Goal: Navigation & Orientation: Find specific page/section

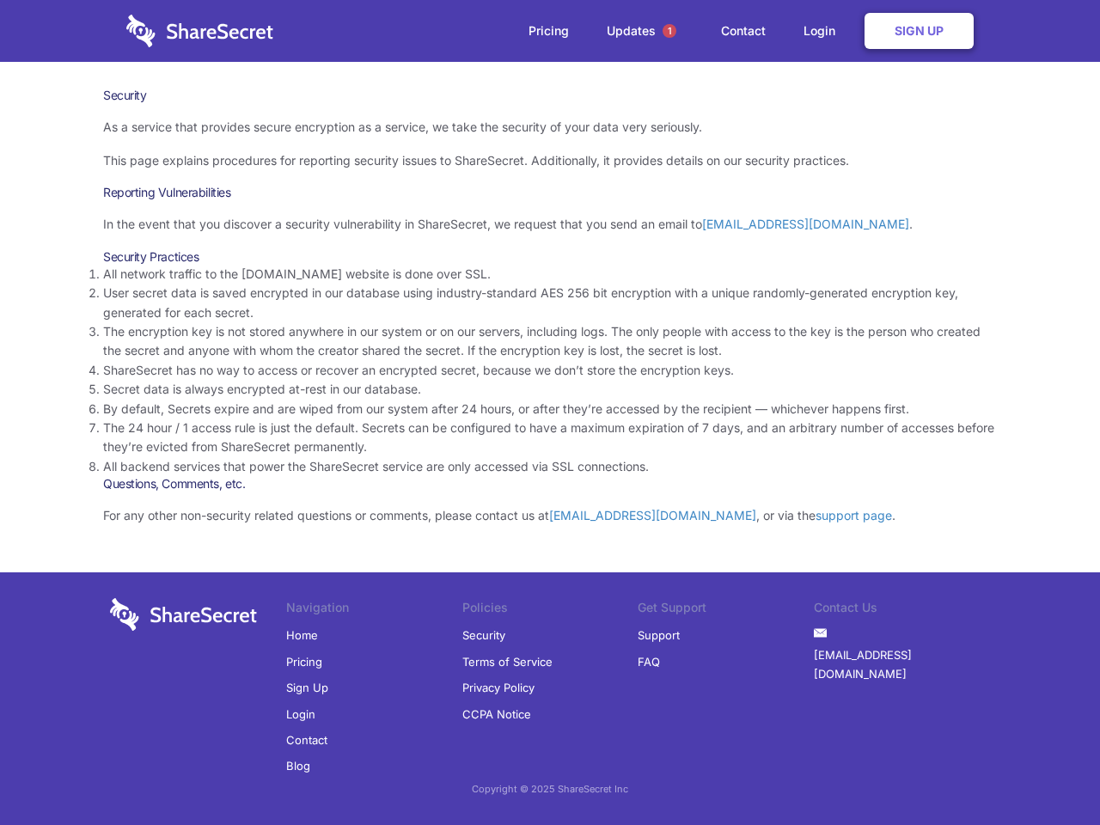
click at [550, 413] on li "By default, Secrets expire and are wiped from our system after 24 hours, or aft…" at bounding box center [550, 409] width 894 height 19
click at [670, 31] on span "1" at bounding box center [670, 31] width 14 height 14
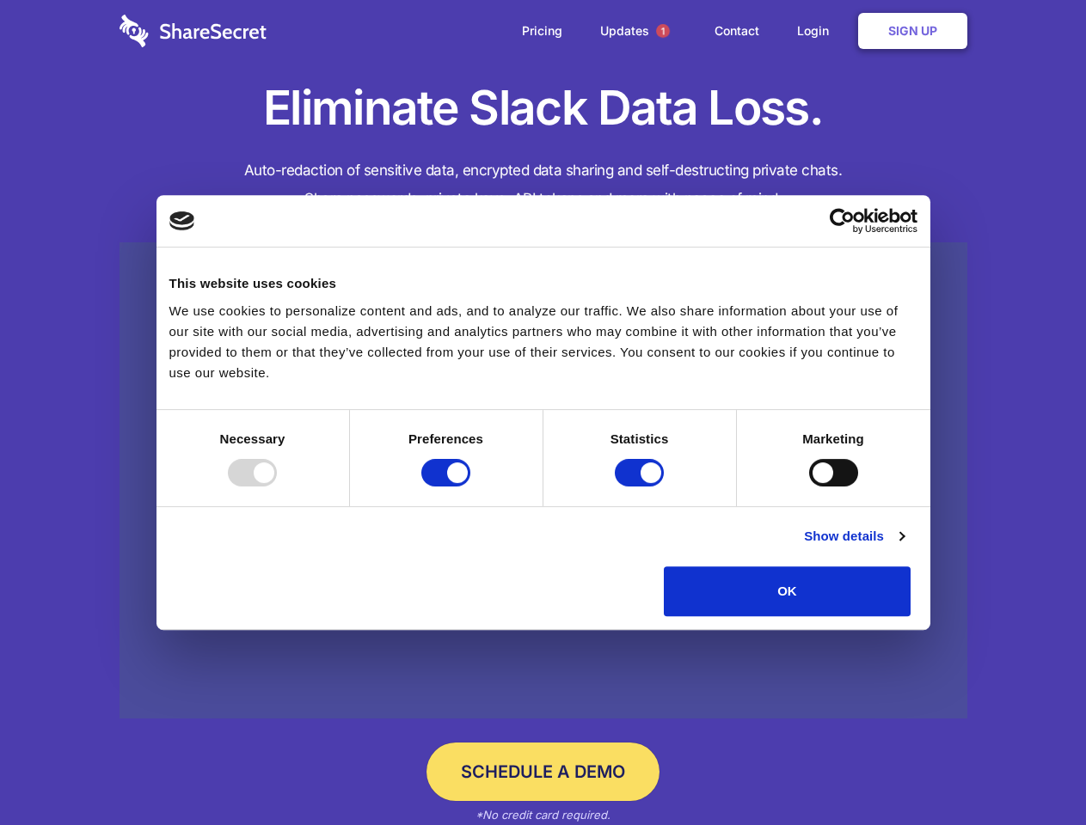
click at [277, 487] on div at bounding box center [252, 473] width 49 height 28
click at [470, 487] on input "Preferences" at bounding box center [445, 473] width 49 height 28
checkbox input "false"
click at [641, 487] on input "Statistics" at bounding box center [639, 473] width 49 height 28
checkbox input "false"
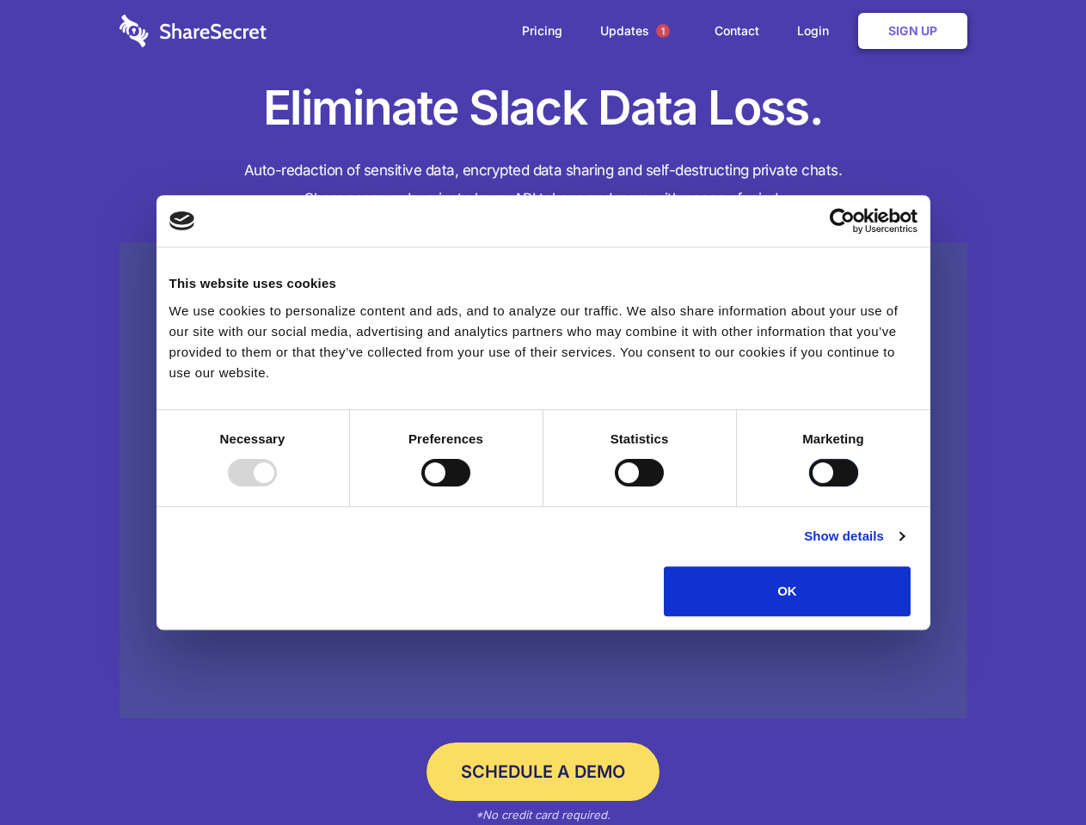
click at [809, 487] on input "Marketing" at bounding box center [833, 473] width 49 height 28
checkbox input "true"
click at [903, 547] on link "Show details" at bounding box center [854, 536] width 100 height 21
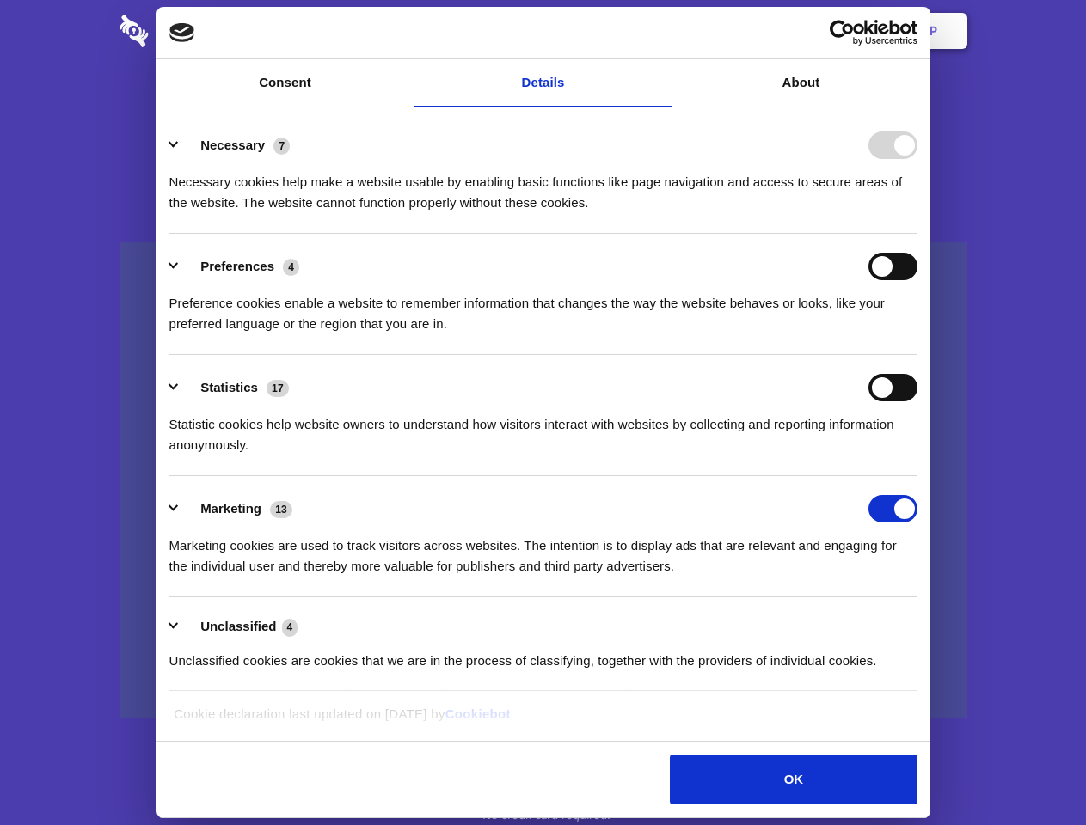
click at [917, 234] on li "Necessary 7 Necessary cookies help make a website usable by enabling basic func…" at bounding box center [543, 173] width 748 height 121
click at [662, 31] on span "1" at bounding box center [663, 31] width 14 height 14
